Goal: Register for event/course

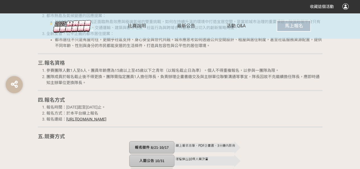
scroll to position [570, 0]
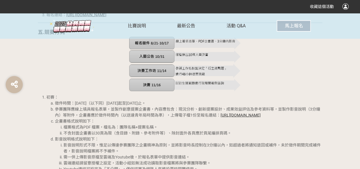
click at [221, 117] on link "[URL][DOMAIN_NAME]" at bounding box center [241, 115] width 40 height 5
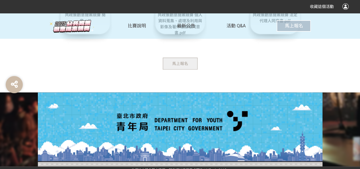
scroll to position [1376, 0]
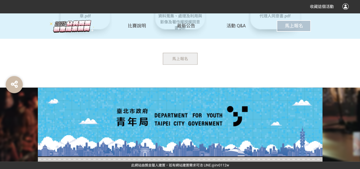
click at [176, 56] on button "馬上報名" at bounding box center [180, 59] width 35 height 12
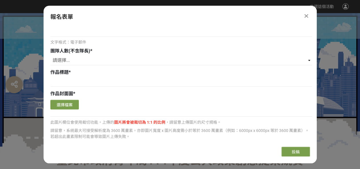
scroll to position [0, 0]
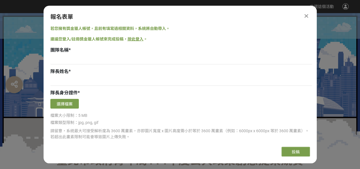
click at [308, 17] on div at bounding box center [306, 16] width 7 height 7
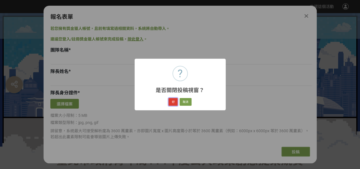
click at [174, 102] on button "好" at bounding box center [173, 102] width 9 height 8
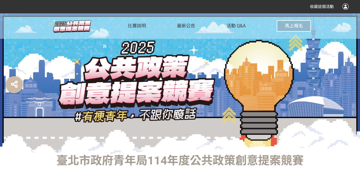
scroll to position [46, 0]
